Goal: Navigation & Orientation: Find specific page/section

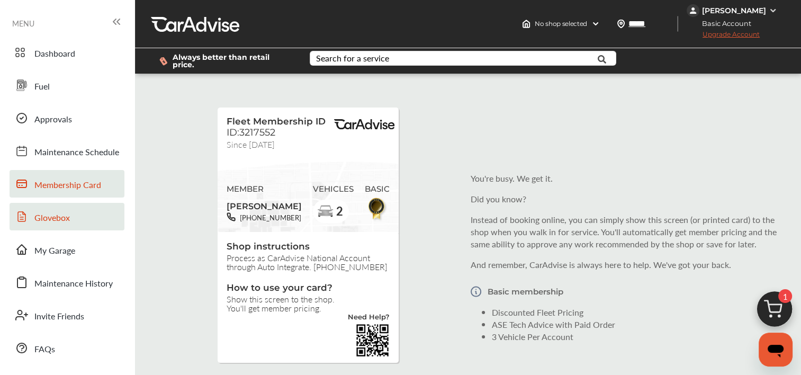
click at [52, 216] on span "Glovebox" at bounding box center [51, 218] width 35 height 14
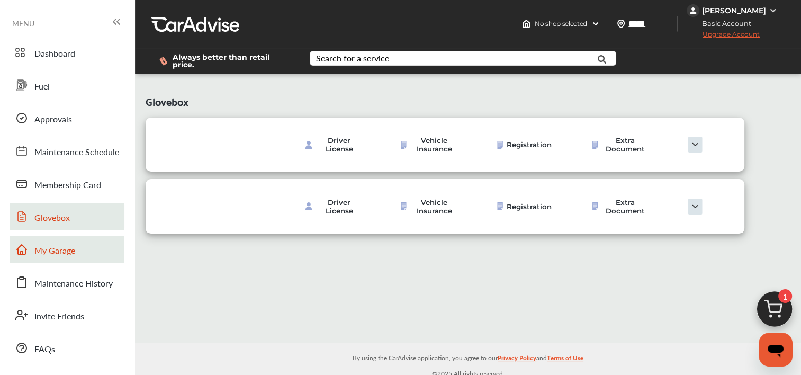
click at [52, 249] on span "My Garage" at bounding box center [54, 251] width 41 height 14
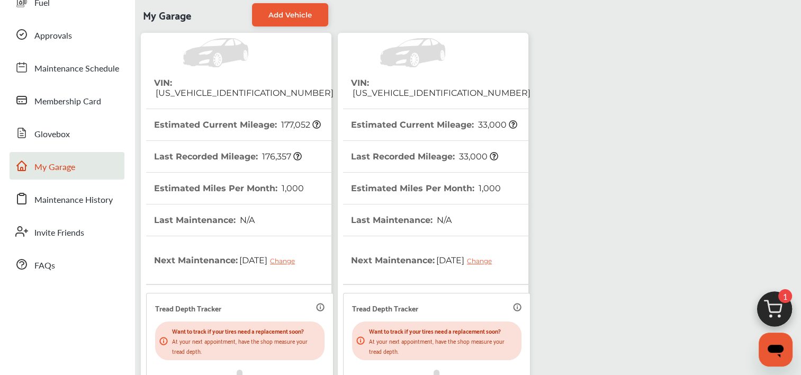
scroll to position [59, 0]
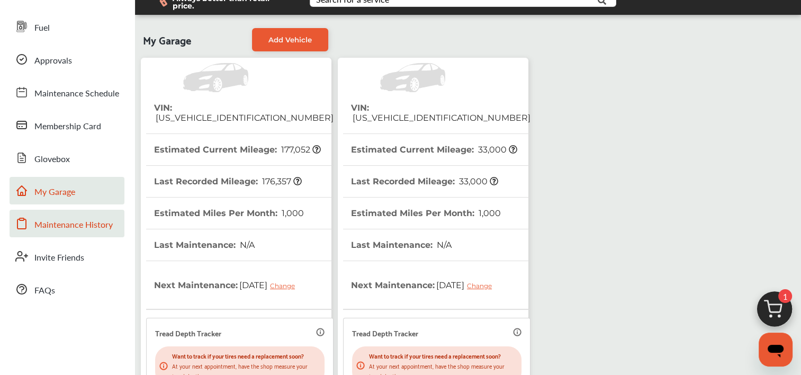
click at [80, 222] on span "Maintenance History" at bounding box center [73, 225] width 78 height 14
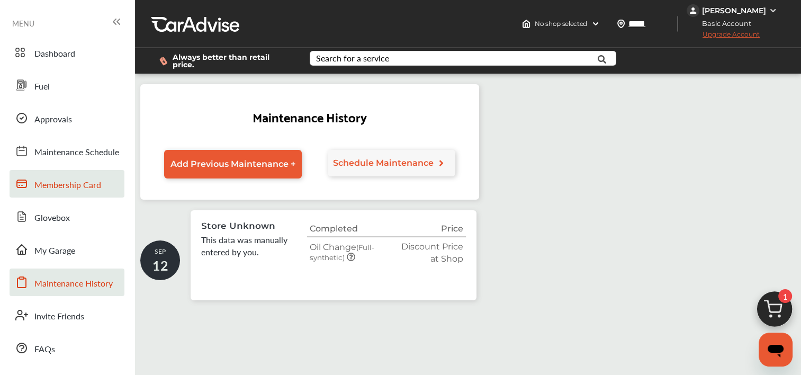
click at [66, 184] on span "Membership Card" at bounding box center [67, 185] width 67 height 14
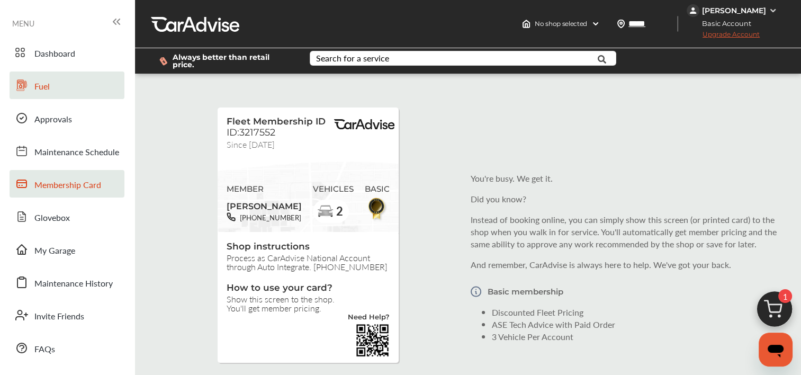
click at [47, 86] on span "Fuel" at bounding box center [41, 87] width 15 height 14
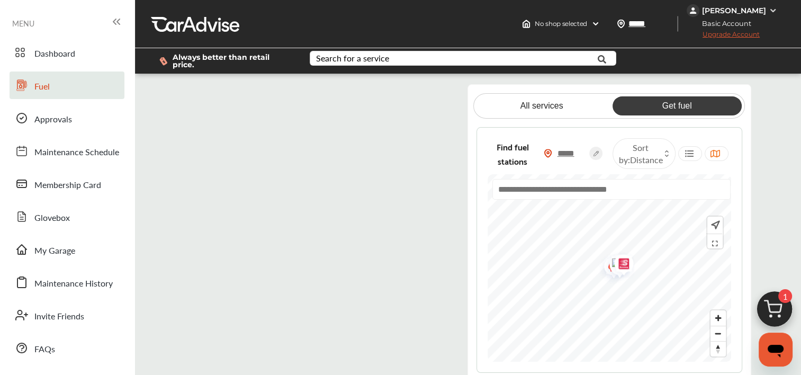
click at [414, 91] on flutter-view at bounding box center [318, 232] width 266 height 296
click at [275, 192] on flutter-view at bounding box center [318, 232] width 266 height 296
click at [161, 193] on div "All services Get fuel Find fuel stations ***** Sort by : Distance" at bounding box center [468, 233] width 666 height 298
click at [55, 55] on span "Dashboard" at bounding box center [54, 54] width 41 height 14
